Goal: Information Seeking & Learning: Learn about a topic

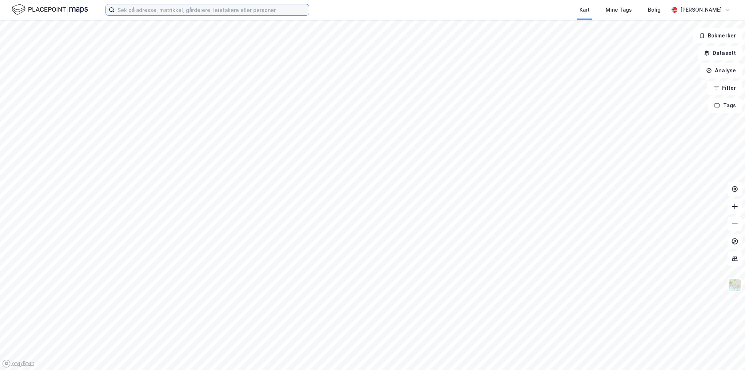
click at [186, 7] on input at bounding box center [212, 9] width 194 height 11
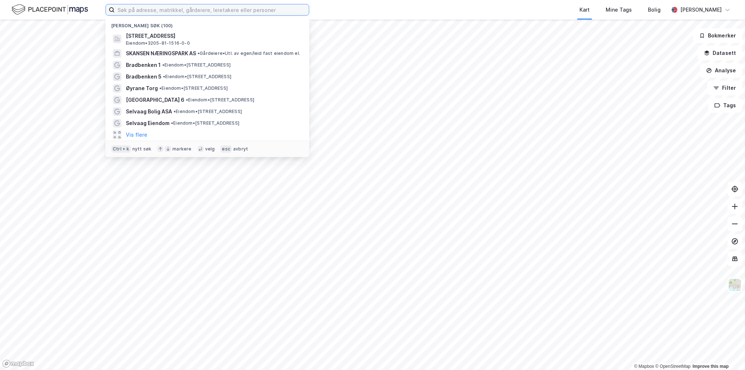
paste input "Grønland 32 (Statens hus)"
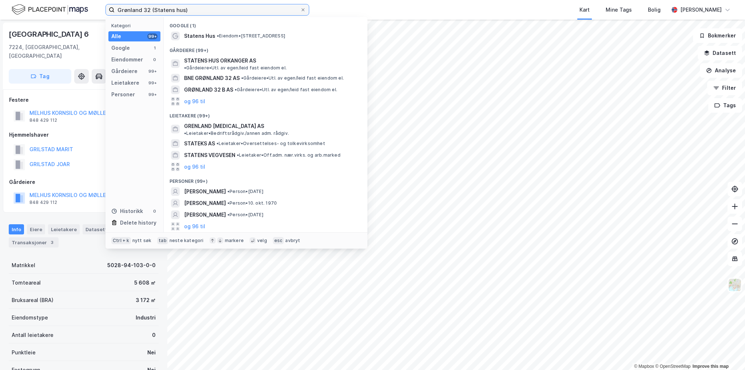
drag, startPoint x: 197, startPoint y: 8, endPoint x: 151, endPoint y: 8, distance: 45.8
click at [151, 8] on input "Grønland 32 (Statens hus)" at bounding box center [208, 9] width 186 height 11
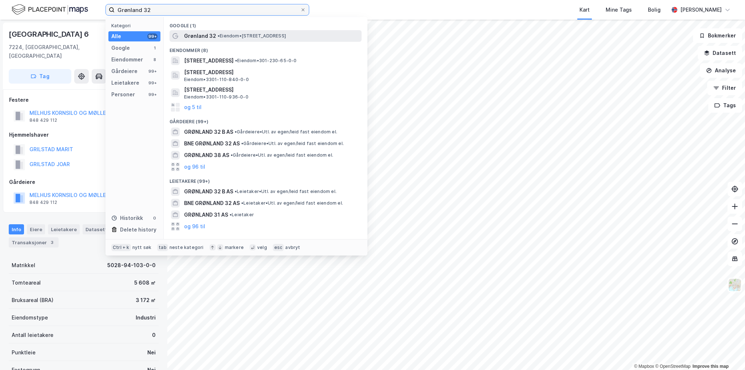
type input "Grønland 32"
click at [286, 33] on span "• Eiendom • [STREET_ADDRESS]" at bounding box center [252, 36] width 68 height 6
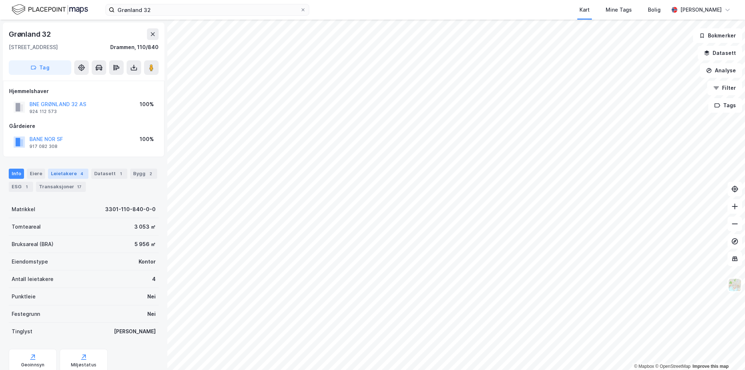
click at [55, 173] on div "Leietakere 4" at bounding box center [68, 174] width 40 height 10
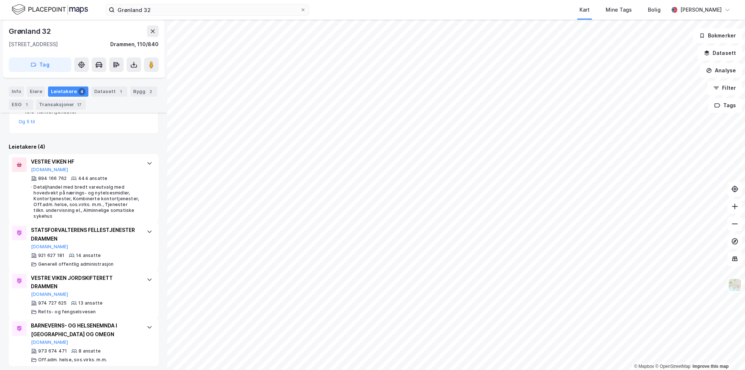
scroll to position [190, 0]
